Goal: Navigation & Orientation: Find specific page/section

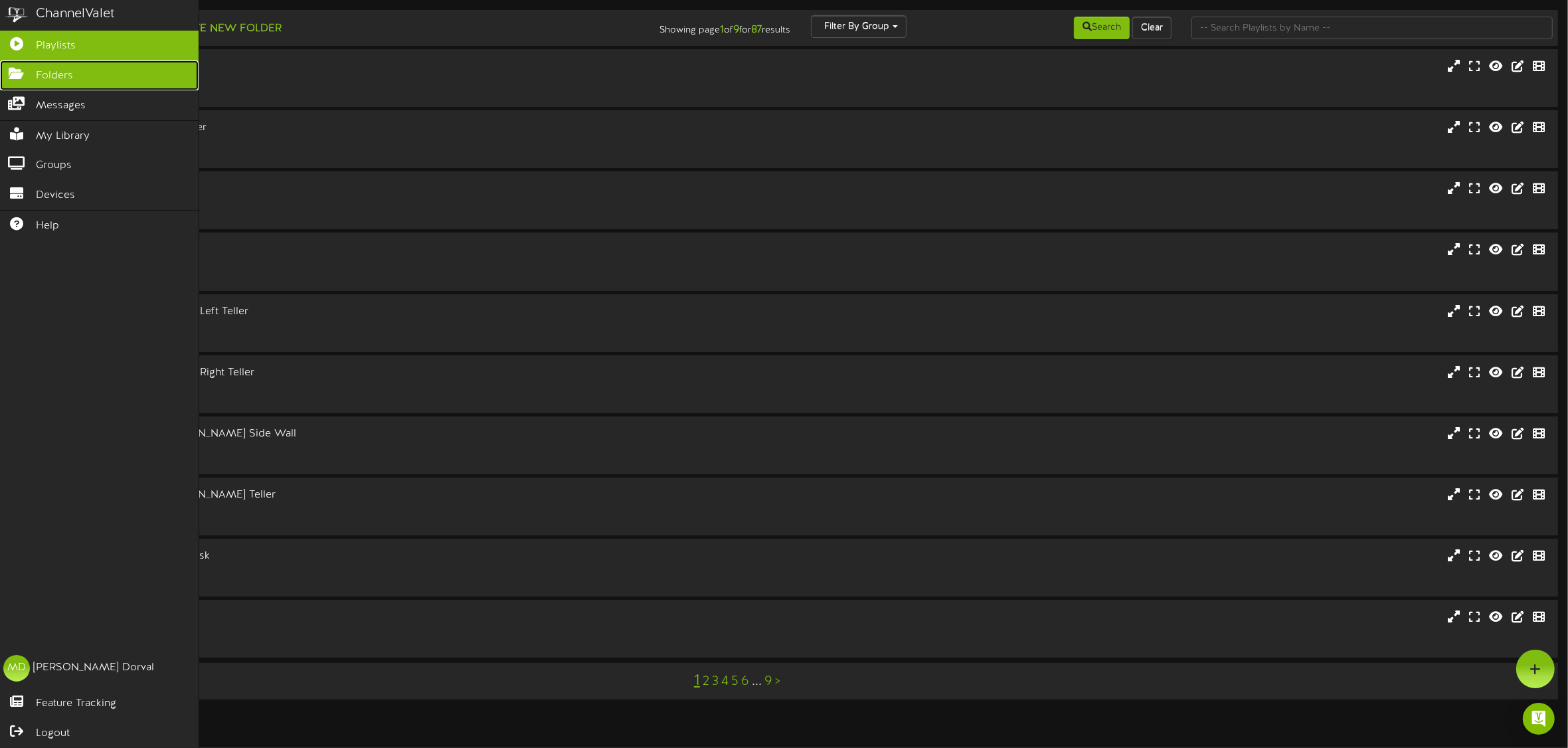
click at [18, 68] on icon at bounding box center [17, 72] width 33 height 10
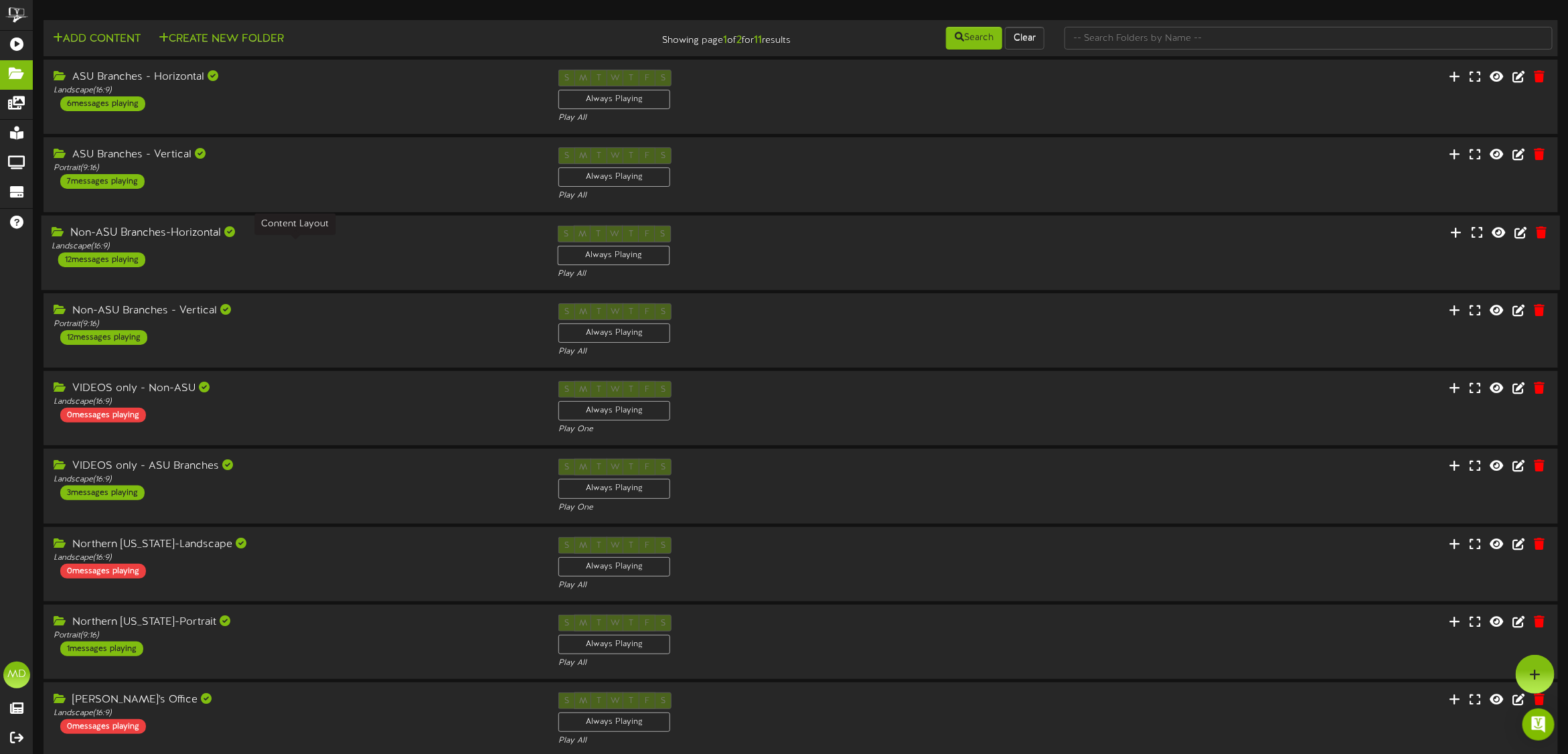
click at [382, 246] on div "Landscape ( 16:9 )" at bounding box center [294, 246] width 486 height 12
